Goal: Information Seeking & Learning: Learn about a topic

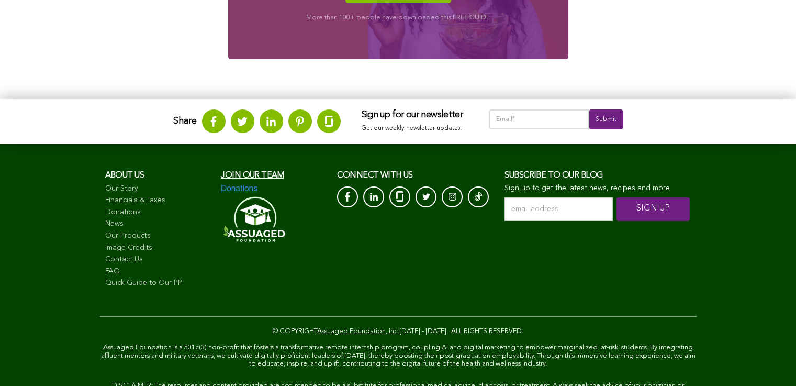
scroll to position [1022, 0]
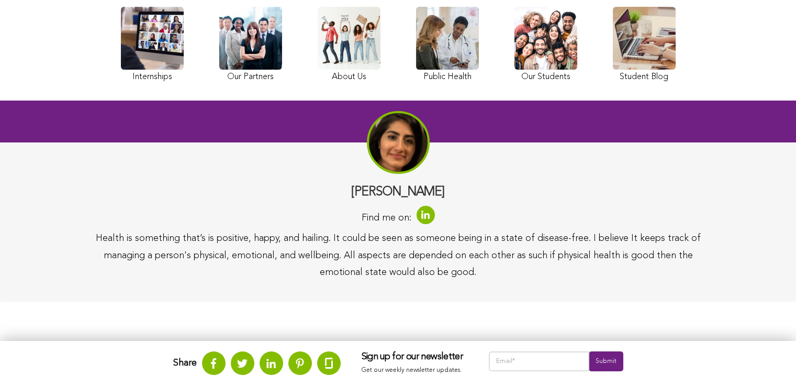
scroll to position [84, 0]
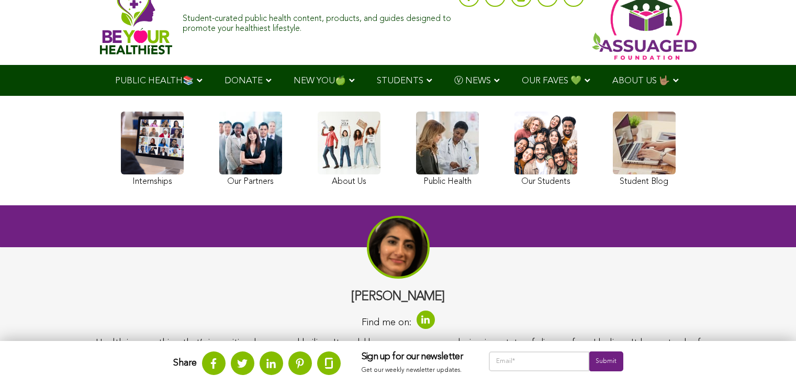
click at [219, 178] on link at bounding box center [250, 150] width 63 height 78
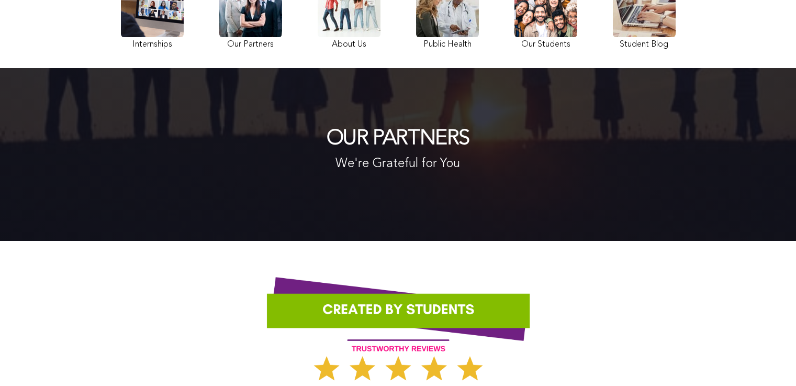
scroll to position [139, 0]
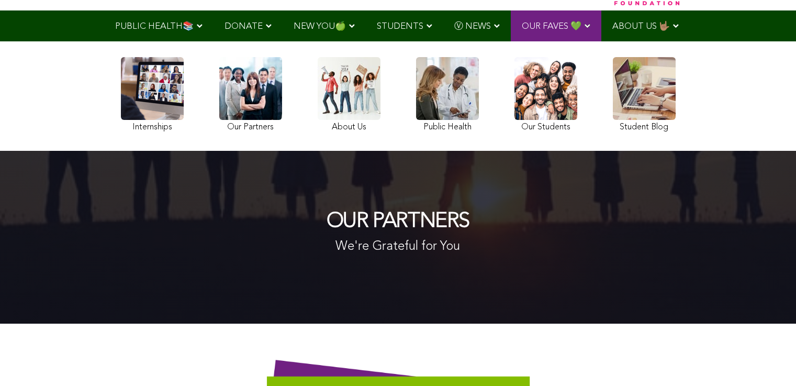
click at [318, 122] on link at bounding box center [349, 96] width 63 height 78
